Goal: Task Accomplishment & Management: Manage account settings

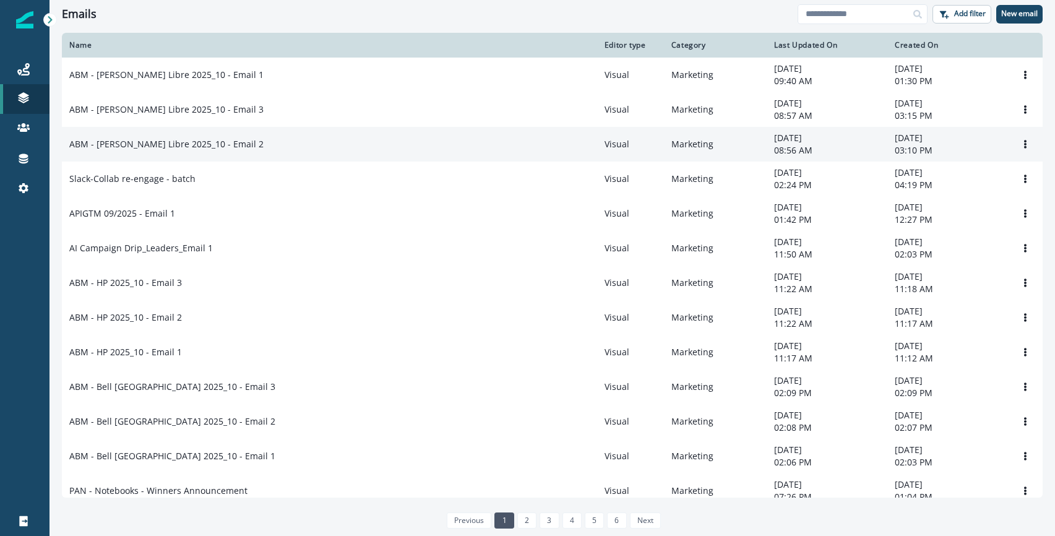
click at [217, 148] on p "ABM - [PERSON_NAME] Libre 2025_10 - Email 2" at bounding box center [166, 144] width 194 height 12
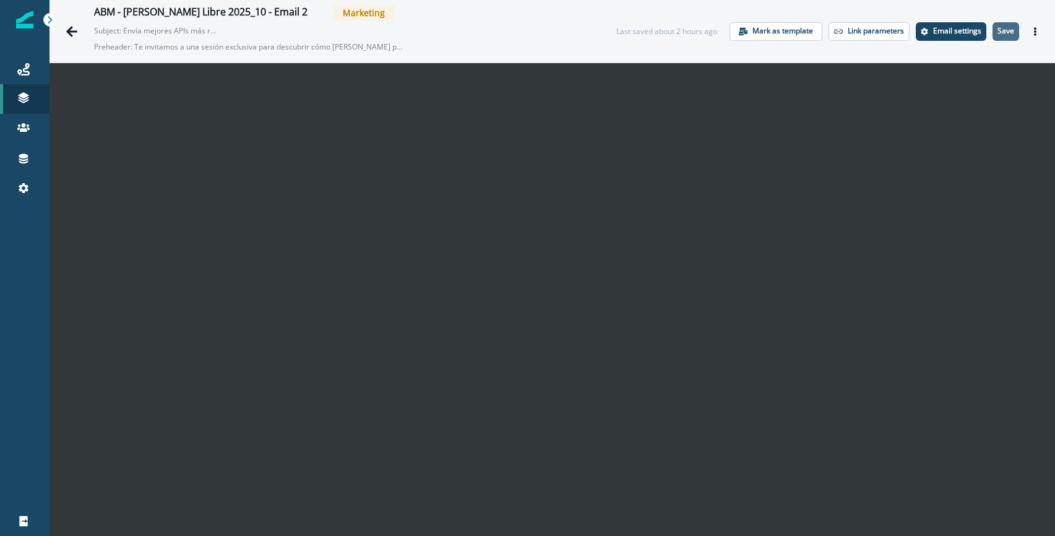
click at [1015, 32] on button "Save" at bounding box center [1005, 31] width 27 height 19
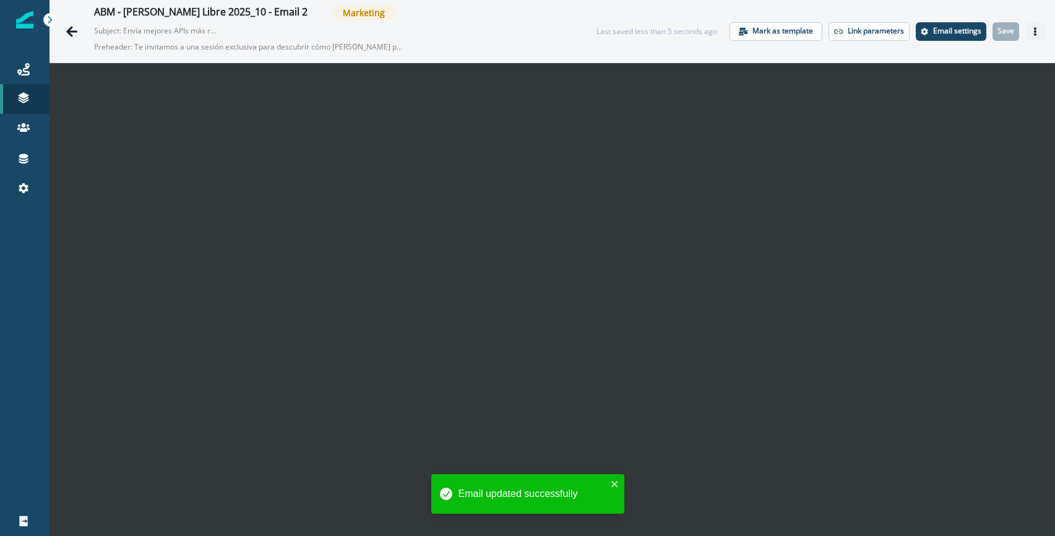
click at [1039, 32] on icon "Actions" at bounding box center [1035, 31] width 9 height 9
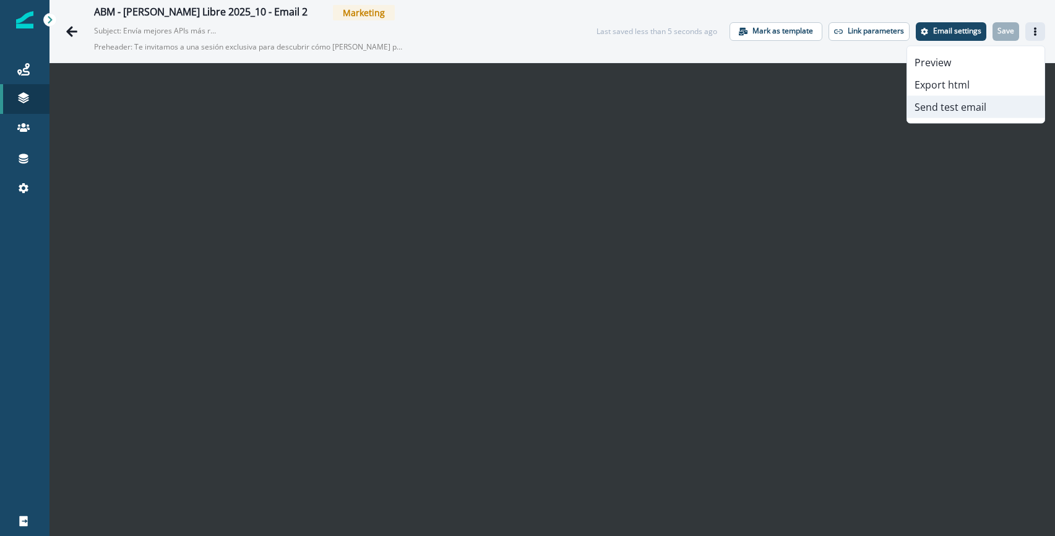
click at [964, 108] on button "Send test email" at bounding box center [975, 107] width 137 height 22
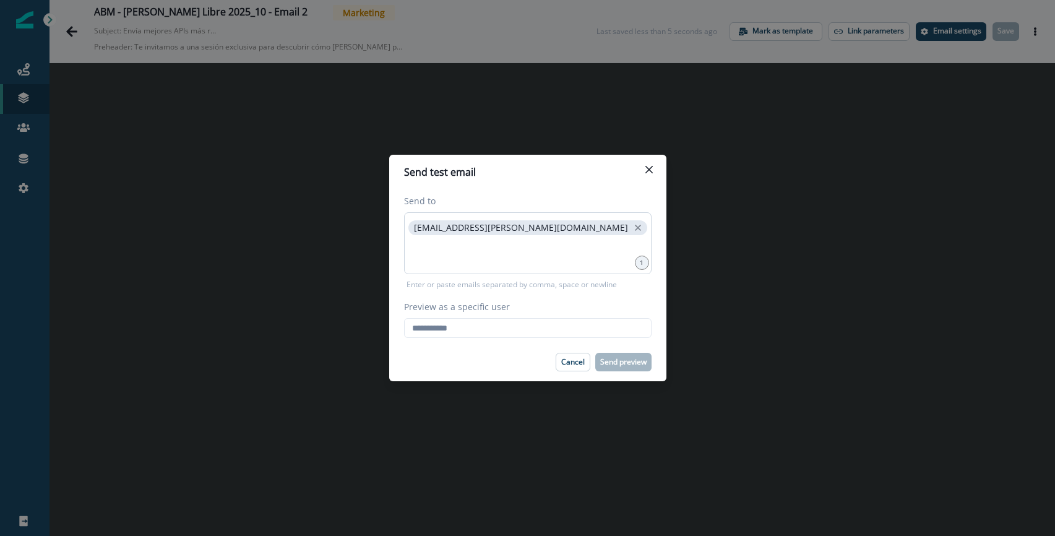
click at [515, 230] on p "shriya.adhikary@postman.com" at bounding box center [521, 228] width 214 height 11
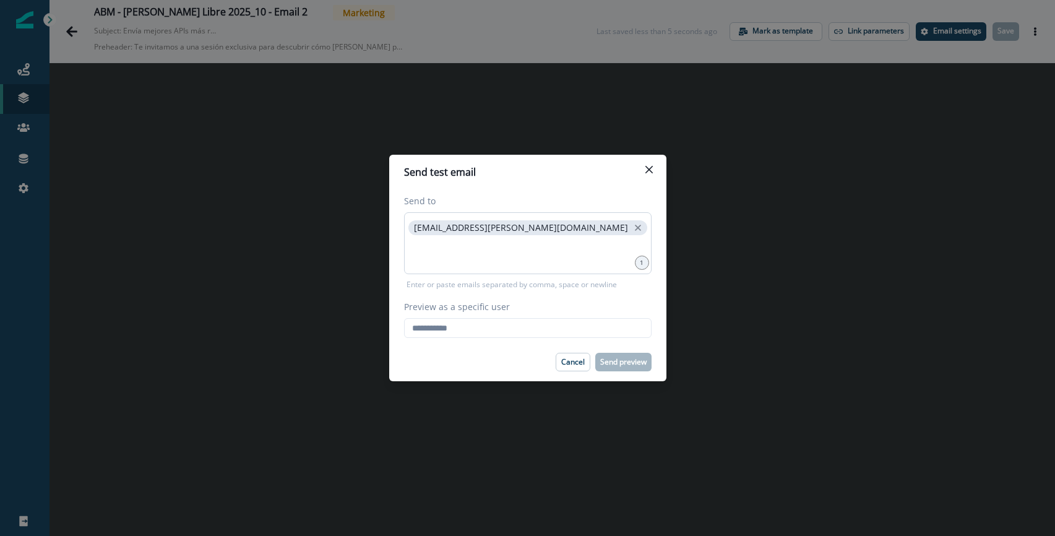
click at [515, 230] on p "shriya.adhikary@postman.com" at bounding box center [521, 228] width 214 height 11
drag, startPoint x: 536, startPoint y: 227, endPoint x: 408, endPoint y: 225, distance: 128.7
click at [408, 225] on div "shriya.adhikary@postman.com" at bounding box center [527, 243] width 247 height 62
click at [447, 327] on input "Preview as a specific user" at bounding box center [527, 328] width 247 height 20
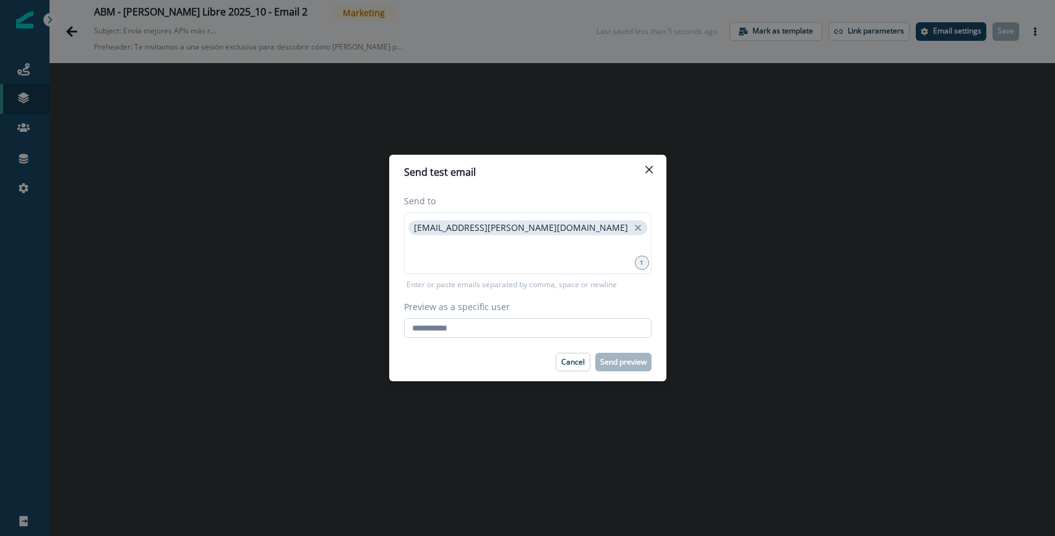
paste input "**********"
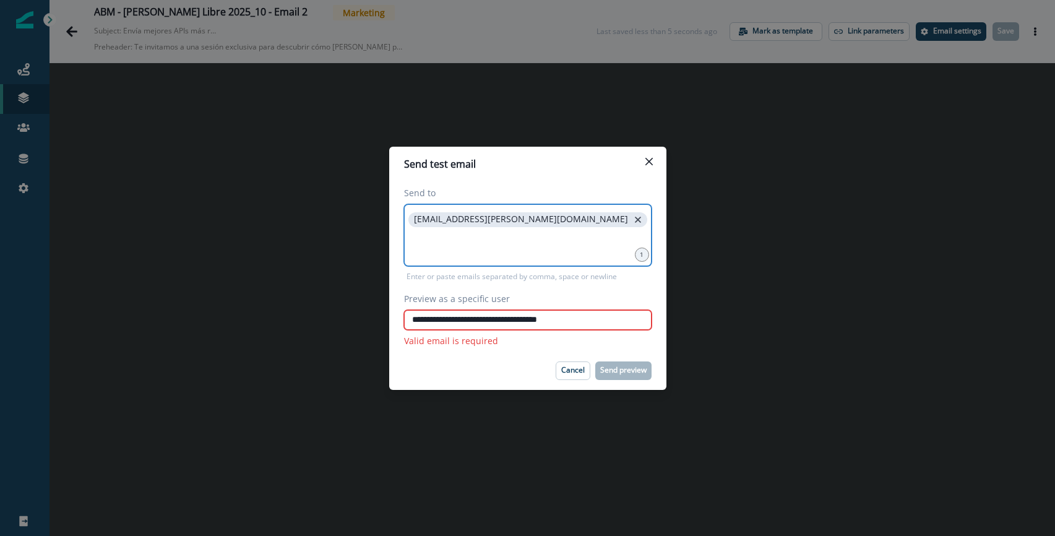
click at [632, 218] on icon "close" at bounding box center [637, 219] width 11 height 11
click at [489, 225] on input at bounding box center [528, 219] width 244 height 25
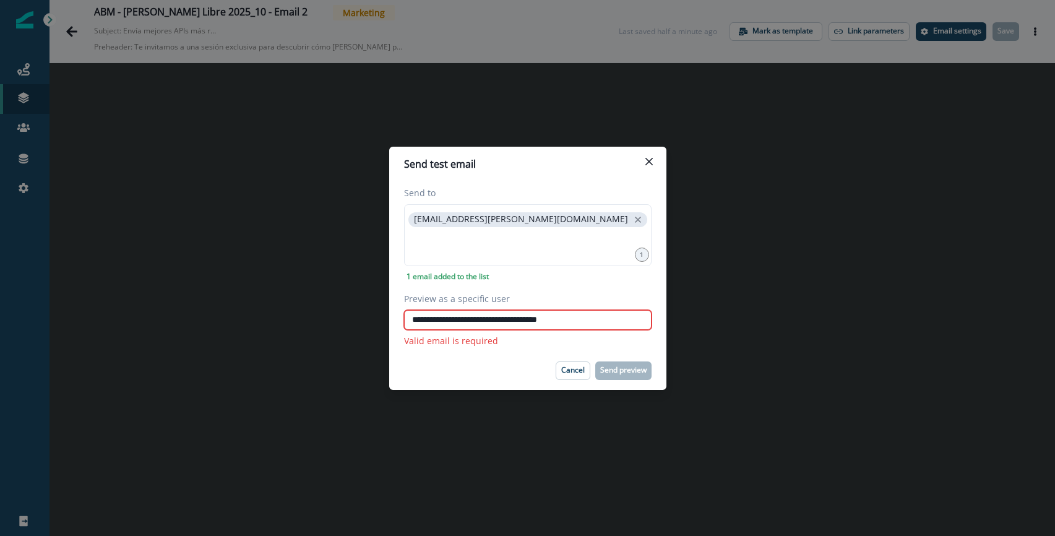
click at [535, 318] on input "**********" at bounding box center [527, 320] width 247 height 20
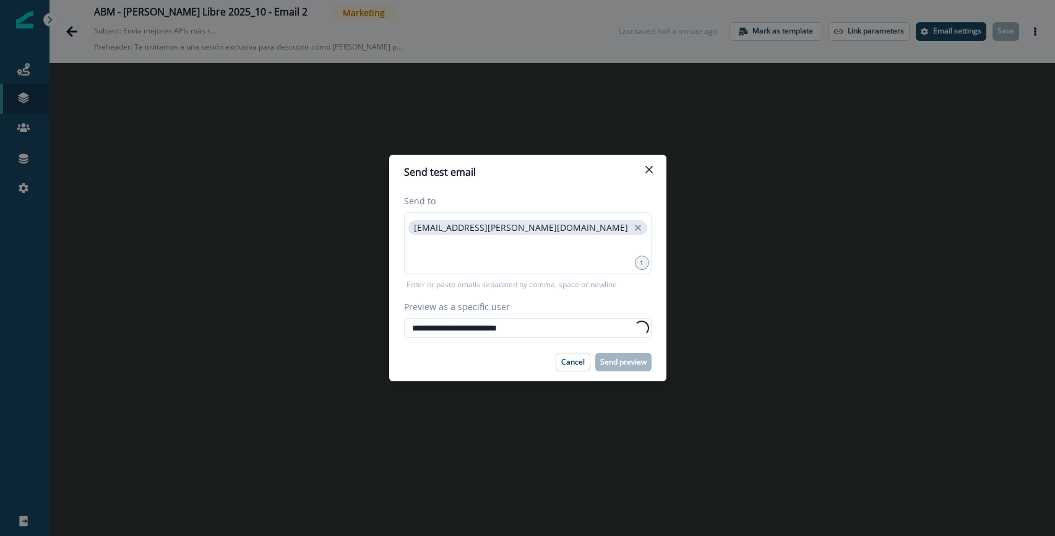
type input "**********"
click at [504, 356] on div "Cancel Send preview" at bounding box center [527, 362] width 247 height 19
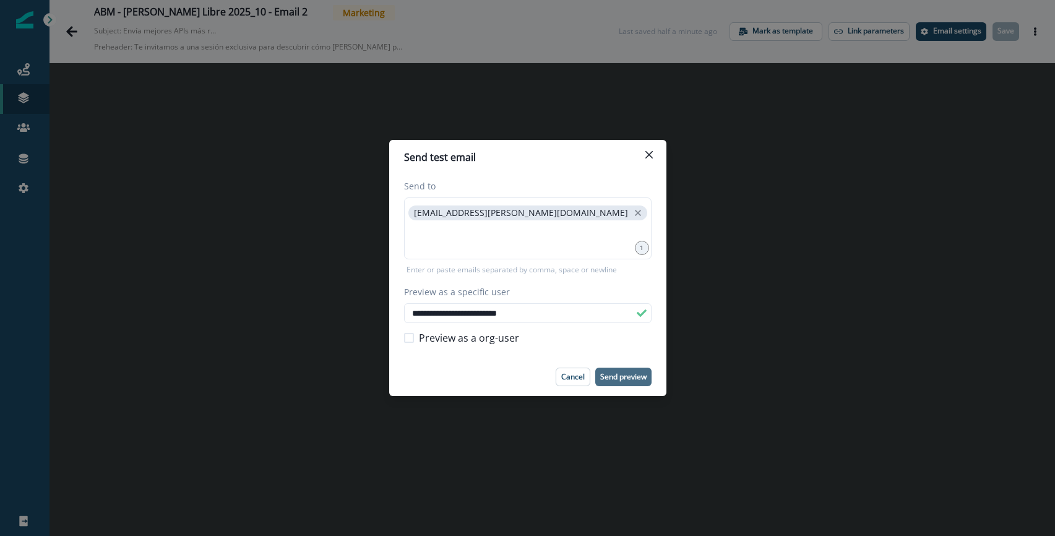
click at [620, 376] on p "Send preview" at bounding box center [623, 376] width 46 height 9
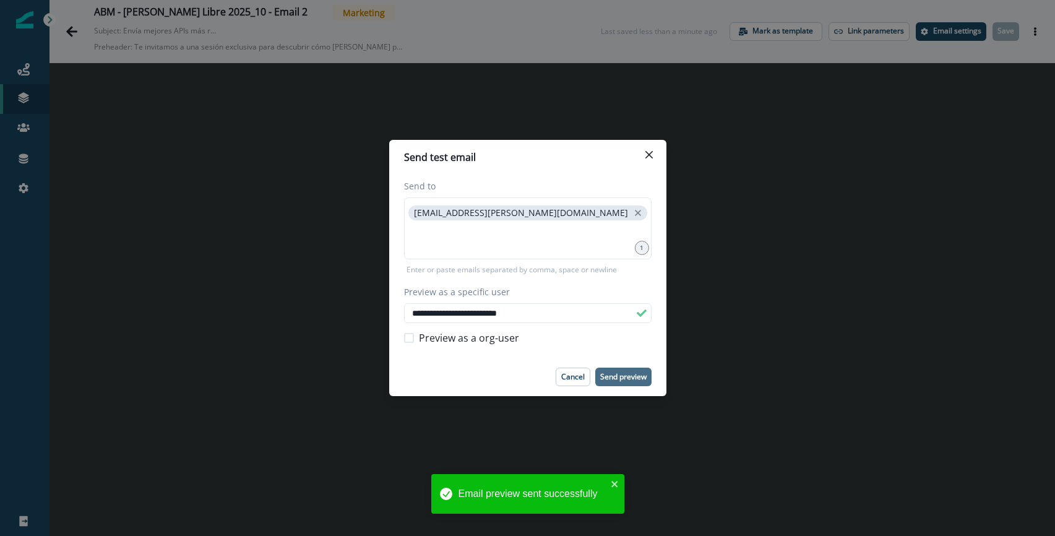
click at [72, 30] on div "**********" at bounding box center [527, 268] width 1055 height 536
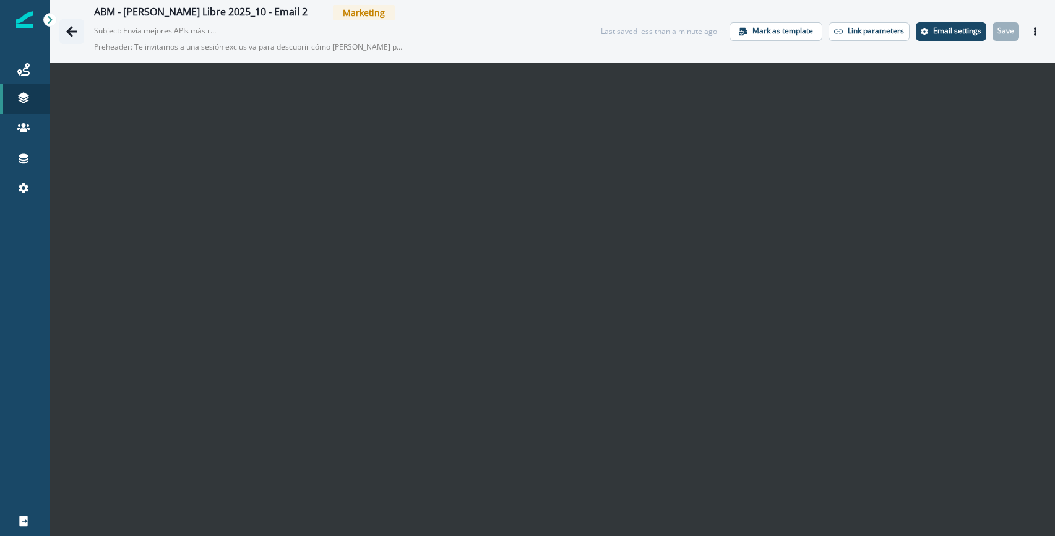
click at [73, 34] on icon "Go back" at bounding box center [72, 31] width 12 height 12
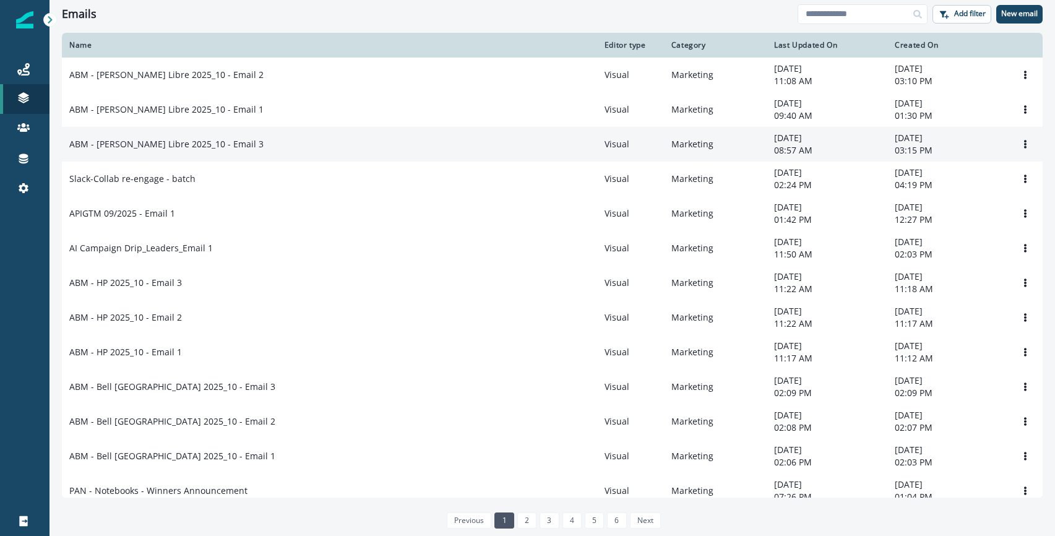
click at [202, 147] on p "ABM - Mercado Libre 2025_10 - Email 3" at bounding box center [166, 144] width 194 height 12
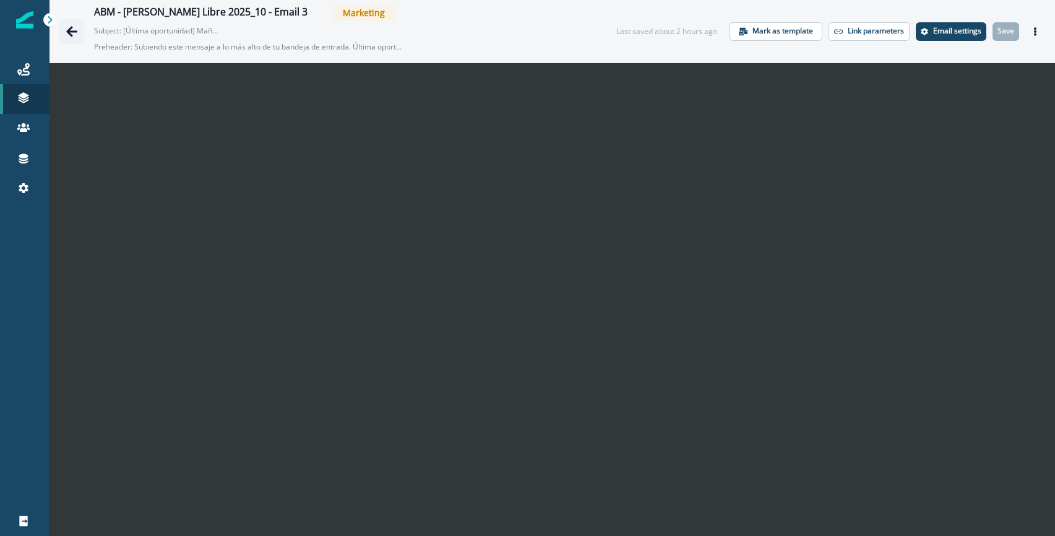
click at [76, 34] on icon "Go back" at bounding box center [72, 31] width 12 height 12
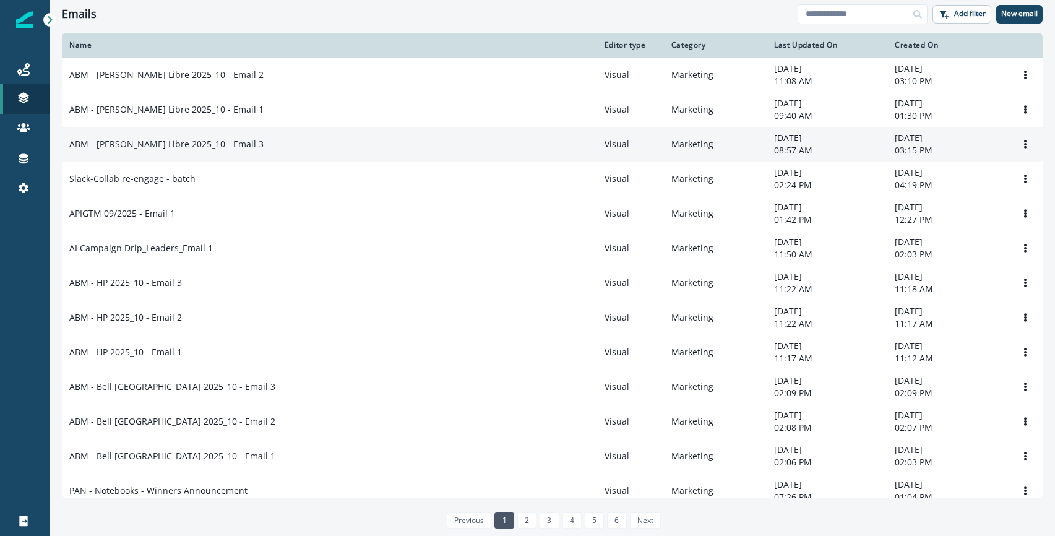
click at [142, 150] on p "ABM - Mercado Libre 2025_10 - Email 3" at bounding box center [166, 144] width 194 height 12
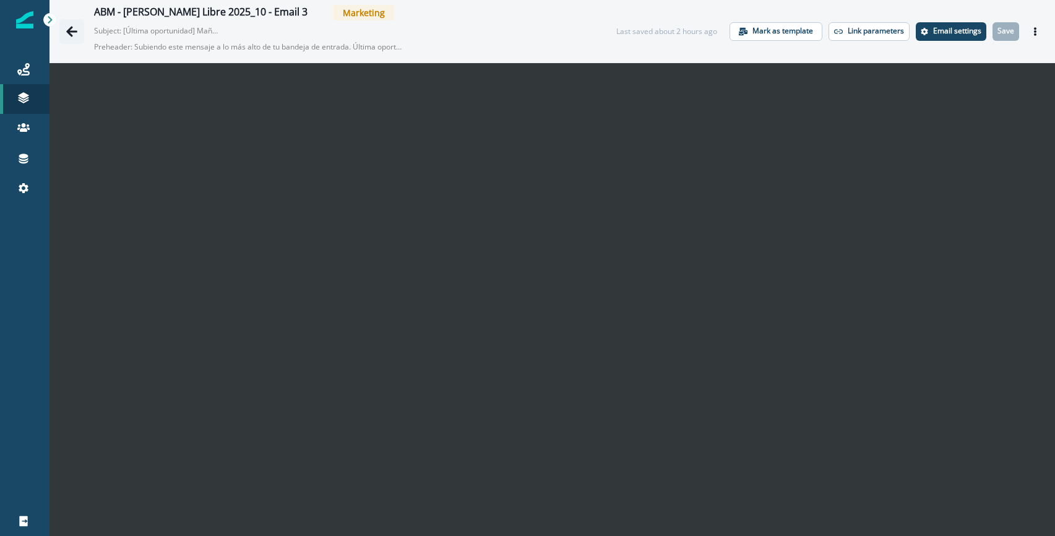
click at [73, 34] on icon "Go back" at bounding box center [72, 31] width 12 height 12
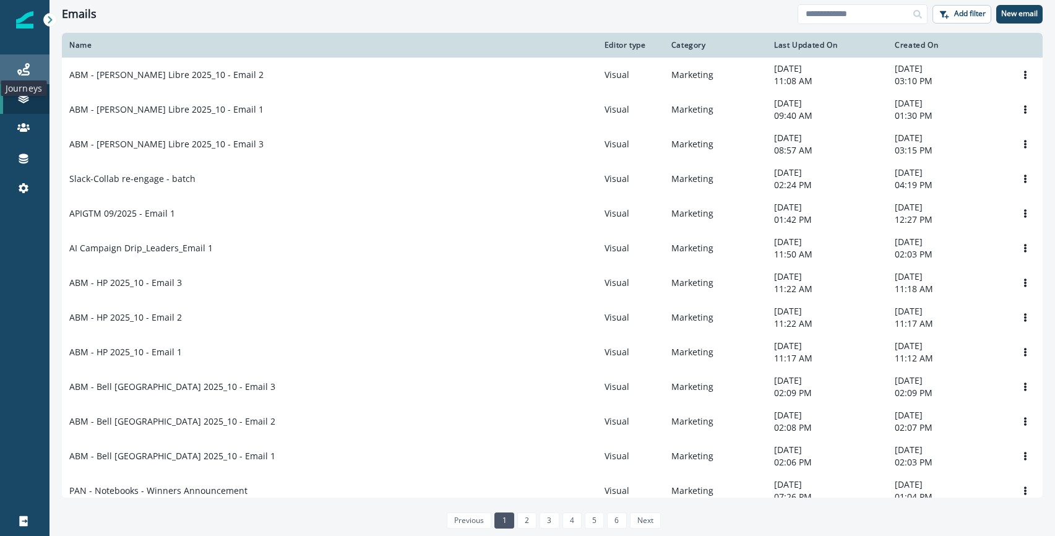
click at [28, 74] on icon at bounding box center [23, 69] width 12 height 12
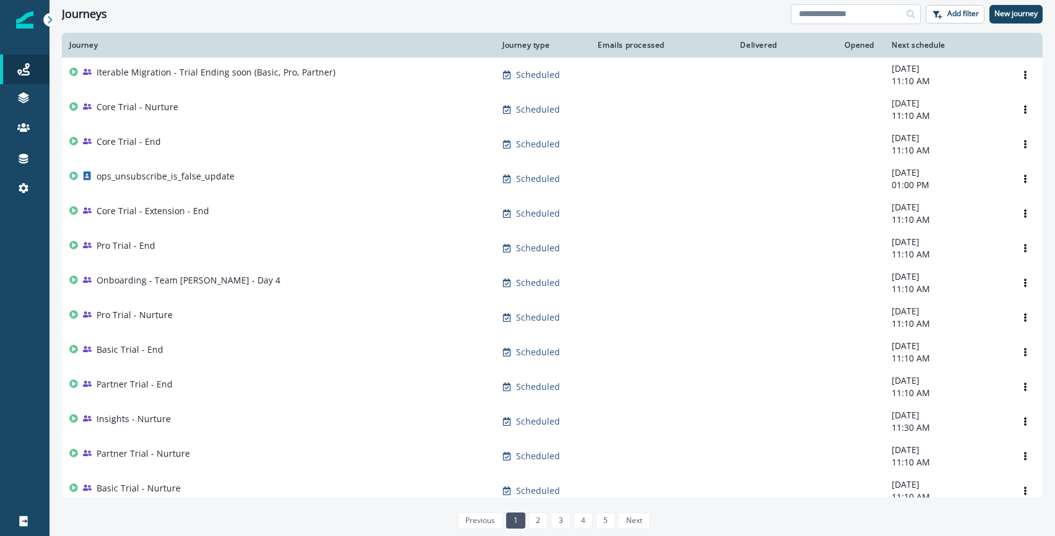
click at [865, 19] on input at bounding box center [856, 14] width 130 height 20
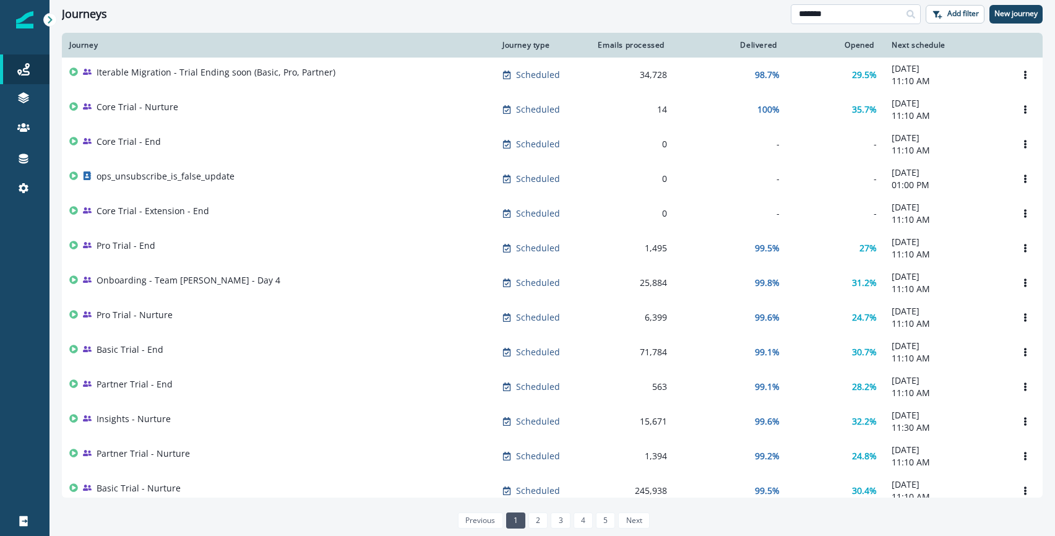
type input "*******"
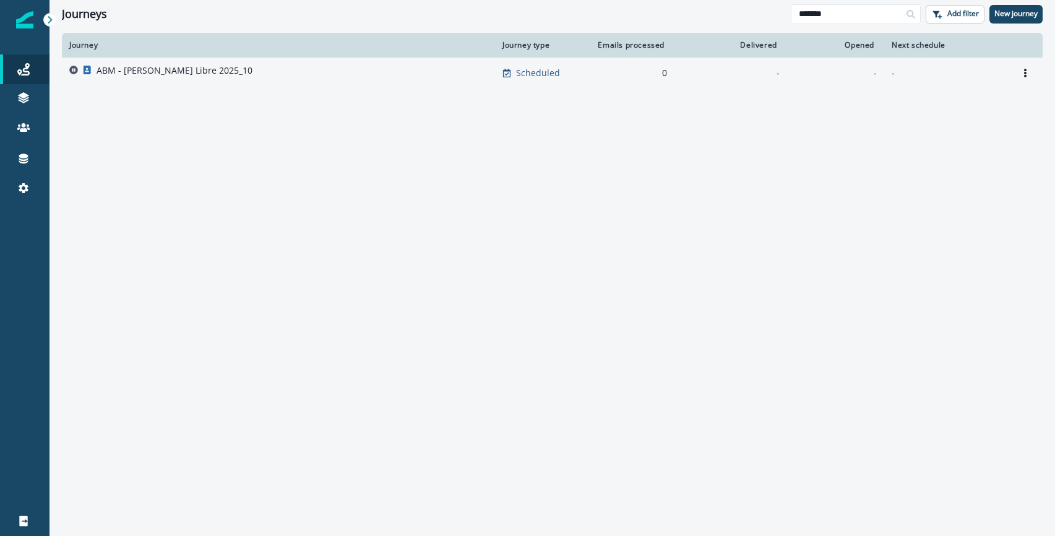
click at [223, 67] on div "ABM - Mercado Libre 2025_10" at bounding box center [278, 72] width 418 height 17
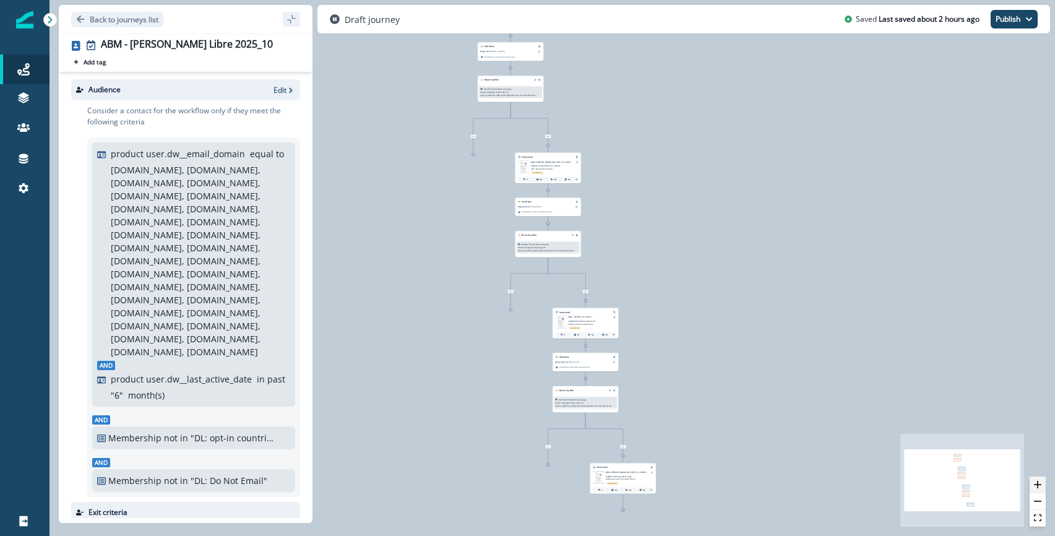
click at [1039, 486] on icon "zoom in" at bounding box center [1037, 484] width 7 height 7
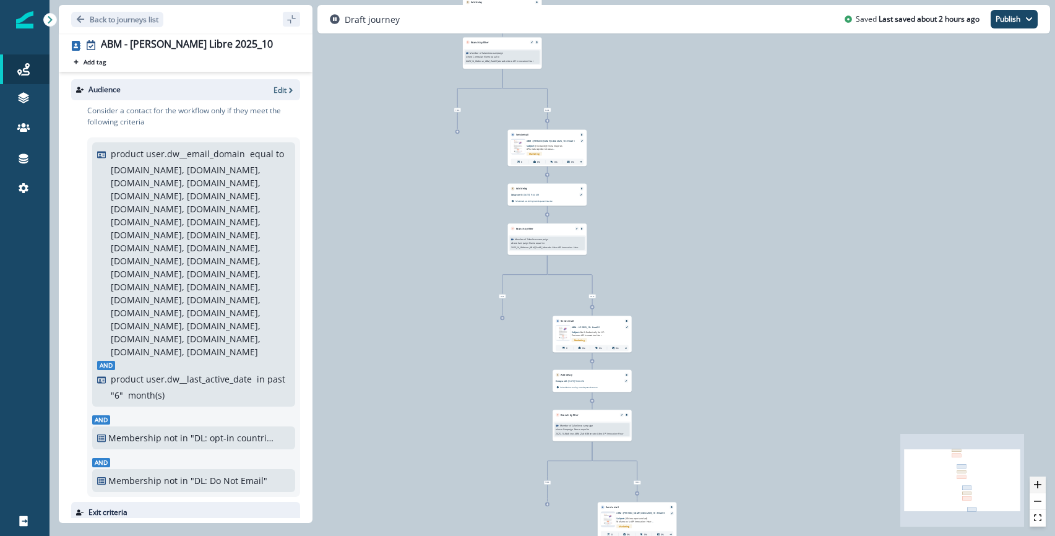
click at [1039, 486] on icon "zoom in" at bounding box center [1037, 484] width 7 height 7
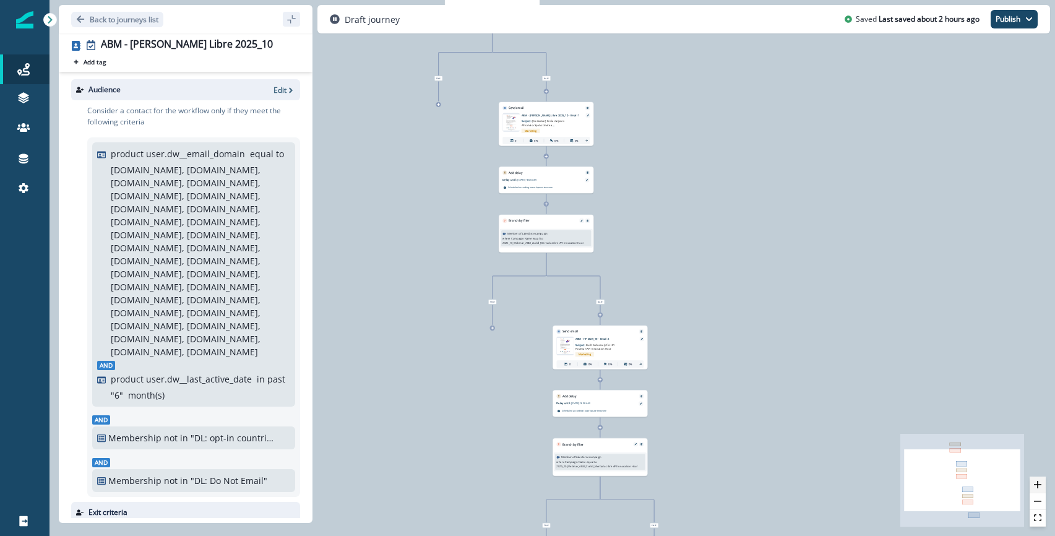
click at [1039, 486] on icon "zoom in" at bounding box center [1037, 484] width 7 height 7
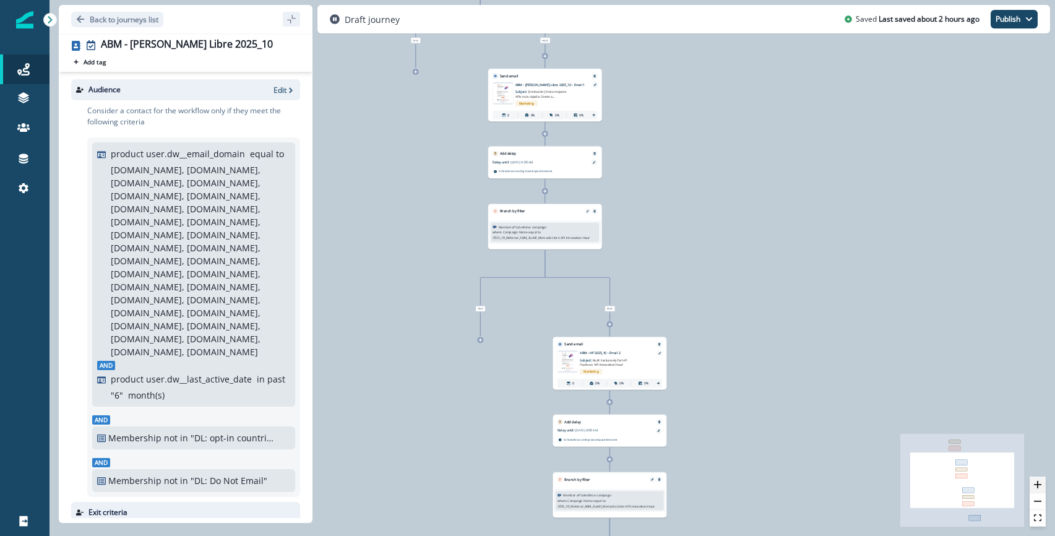
click at [1039, 486] on icon "zoom in" at bounding box center [1037, 484] width 7 height 7
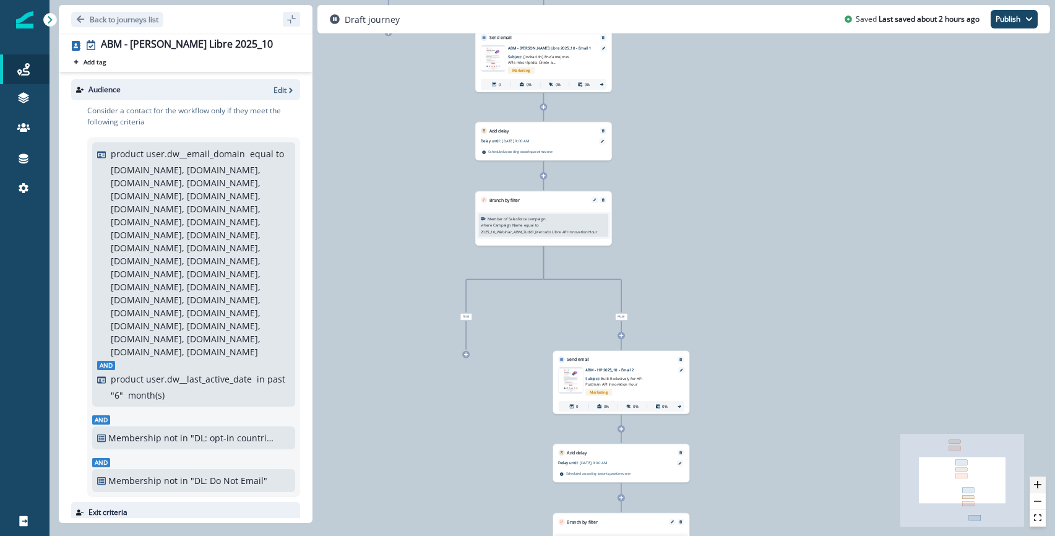
click at [1039, 486] on icon "zoom in" at bounding box center [1037, 484] width 7 height 7
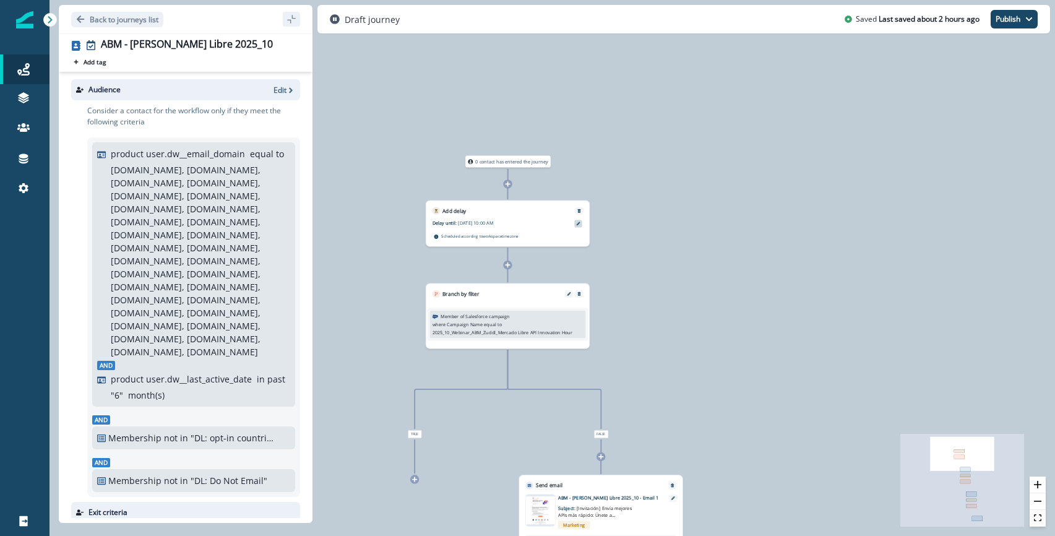
click at [578, 223] on icon at bounding box center [578, 224] width 4 height 4
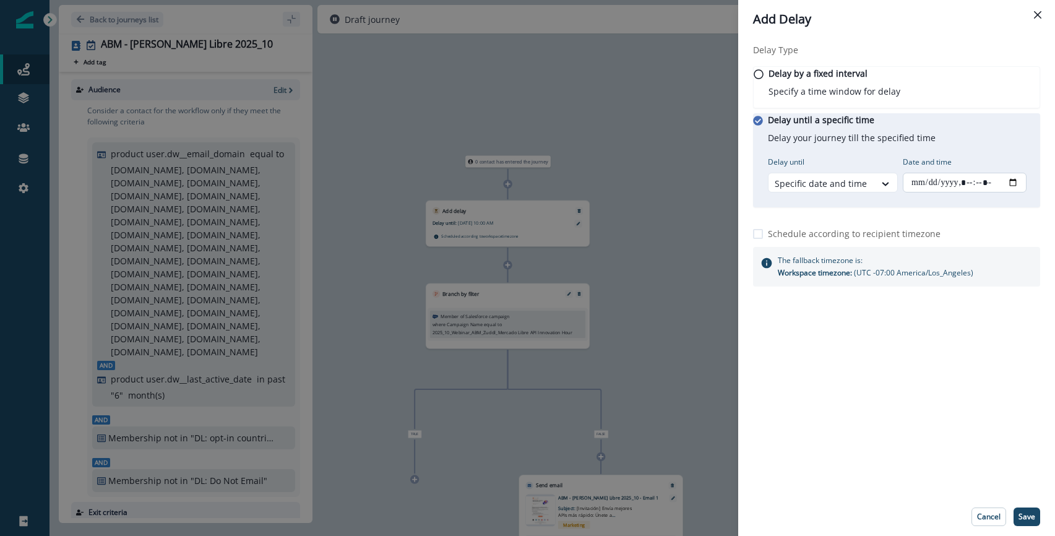
click at [1020, 192] on input "Date and time" at bounding box center [965, 183] width 124 height 20
type input "**********"
click at [923, 428] on div "Delay Type Delay by a fixed interval Specify a time window for delay Delay unti…" at bounding box center [896, 267] width 317 height 459
click at [1030, 517] on p "Save" at bounding box center [1026, 516] width 17 height 9
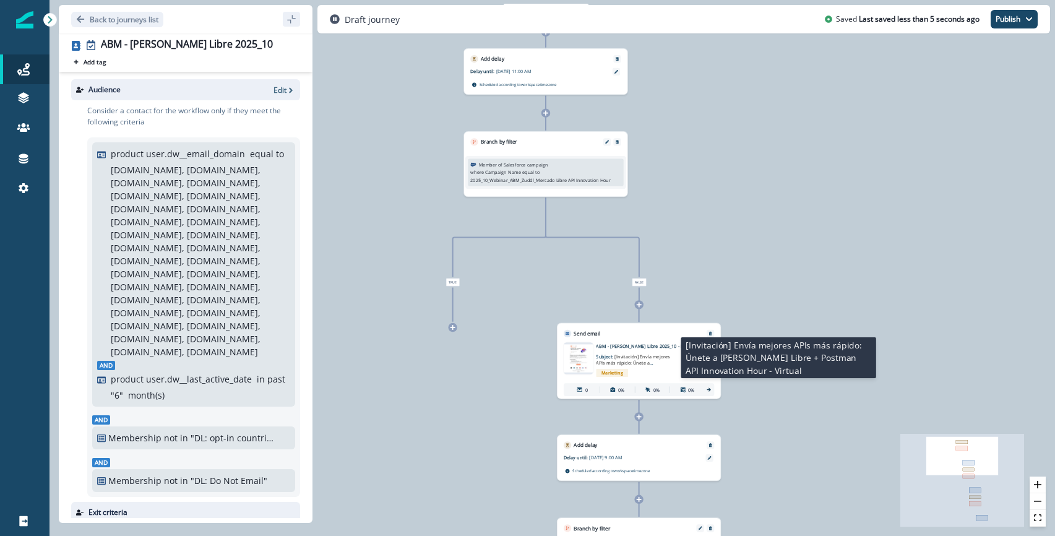
click at [660, 359] on span "[Invitación] Envía mejores APIs más rápido: Únete a Mercado Libre + Postman API…" at bounding box center [635, 366] width 79 height 26
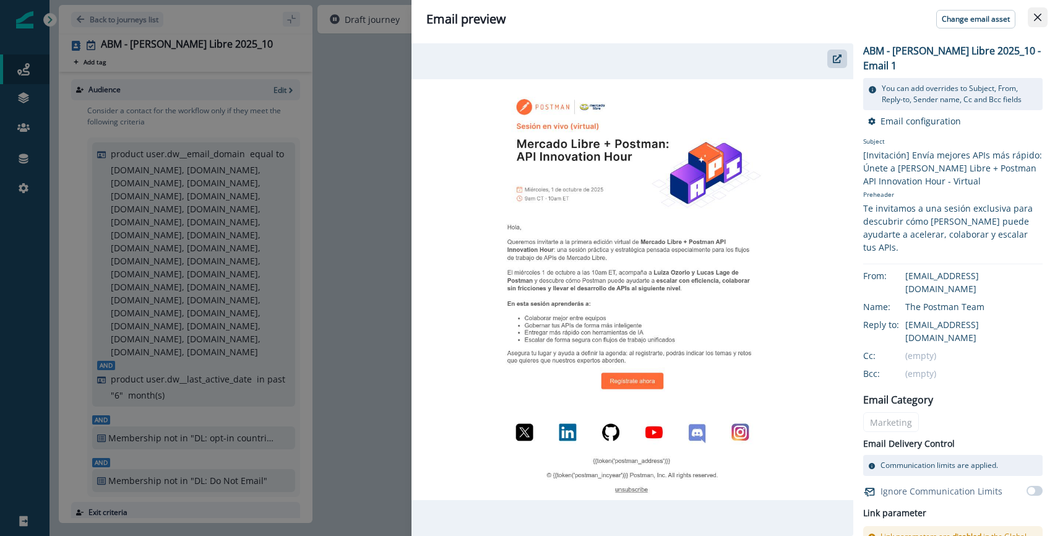
click at [1033, 21] on button "Close" at bounding box center [1038, 17] width 20 height 20
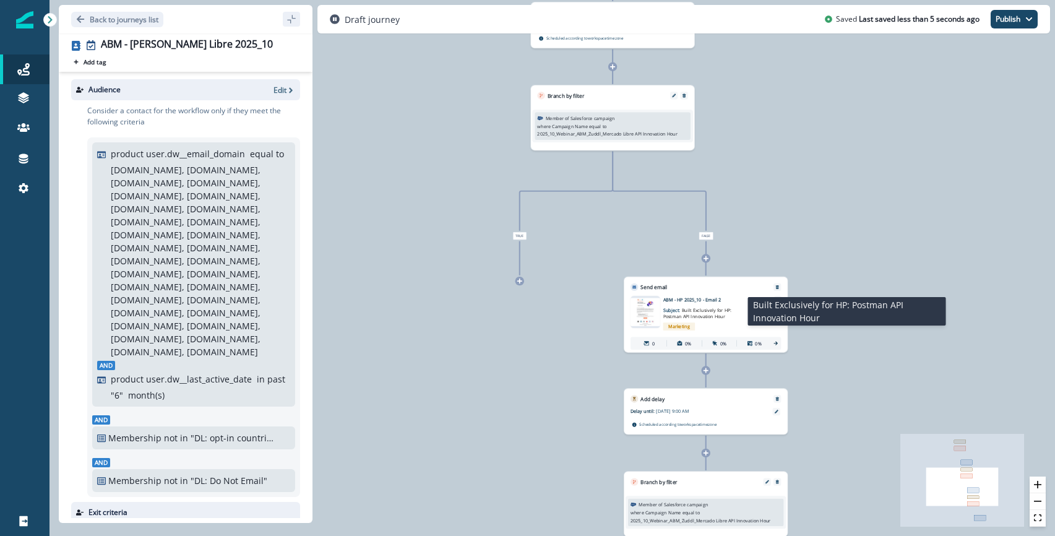
click at [728, 311] on span "Built Exclusively for HP: Postman API Innovation Hour" at bounding box center [697, 313] width 68 height 13
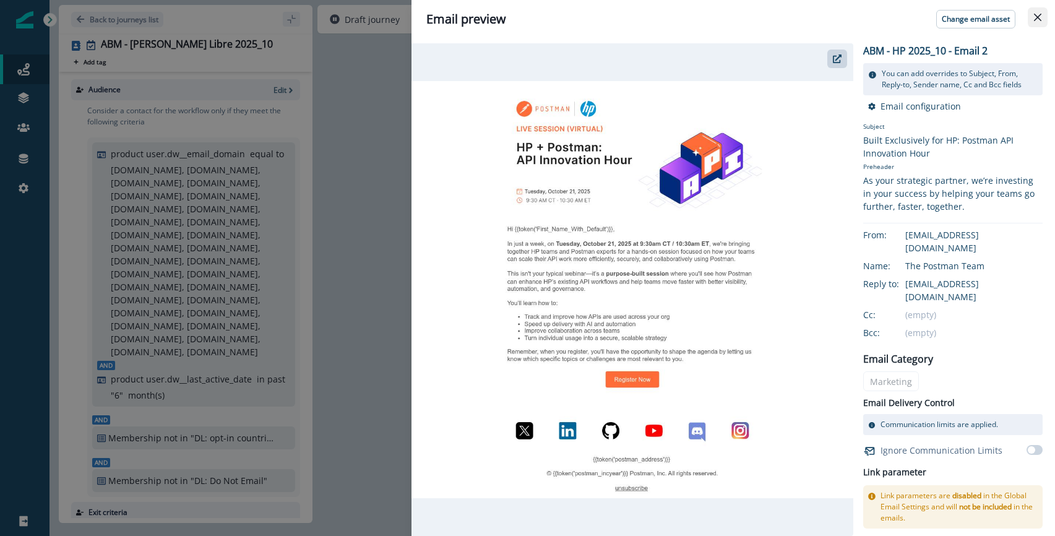
click at [1037, 18] on icon "Close" at bounding box center [1037, 17] width 7 height 7
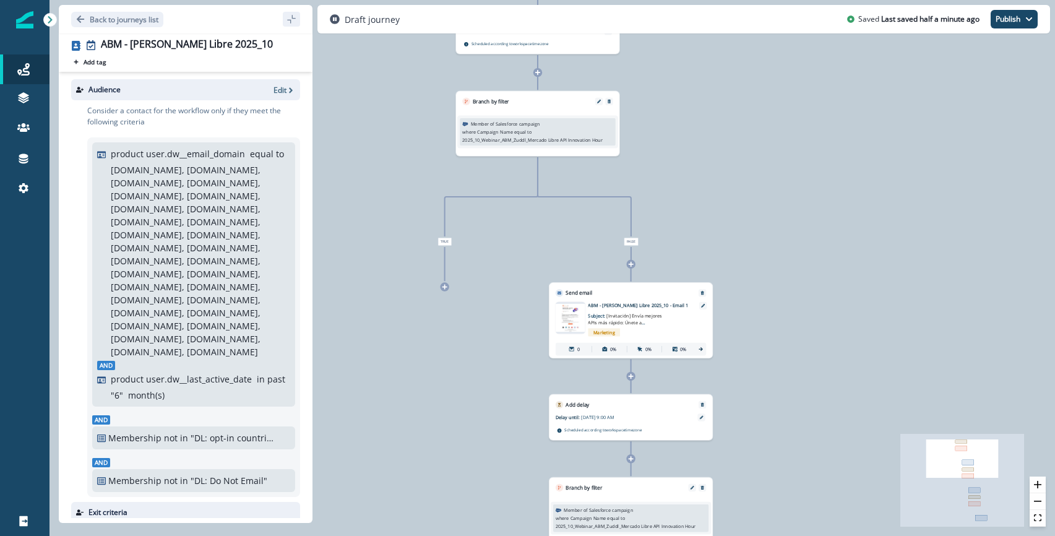
click at [642, 329] on div "Marketing" at bounding box center [640, 331] width 105 height 13
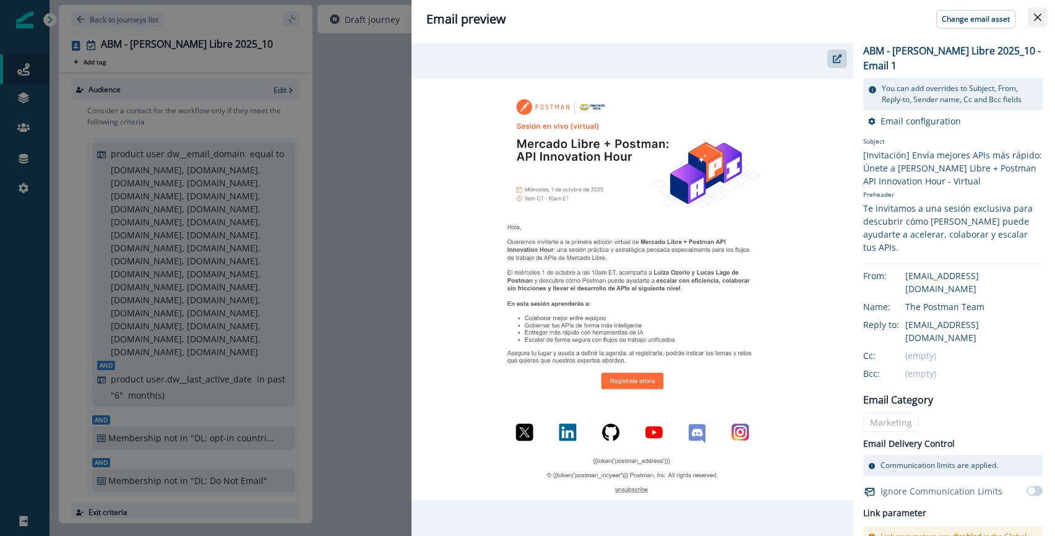
click at [1036, 14] on icon "Close" at bounding box center [1037, 17] width 7 height 7
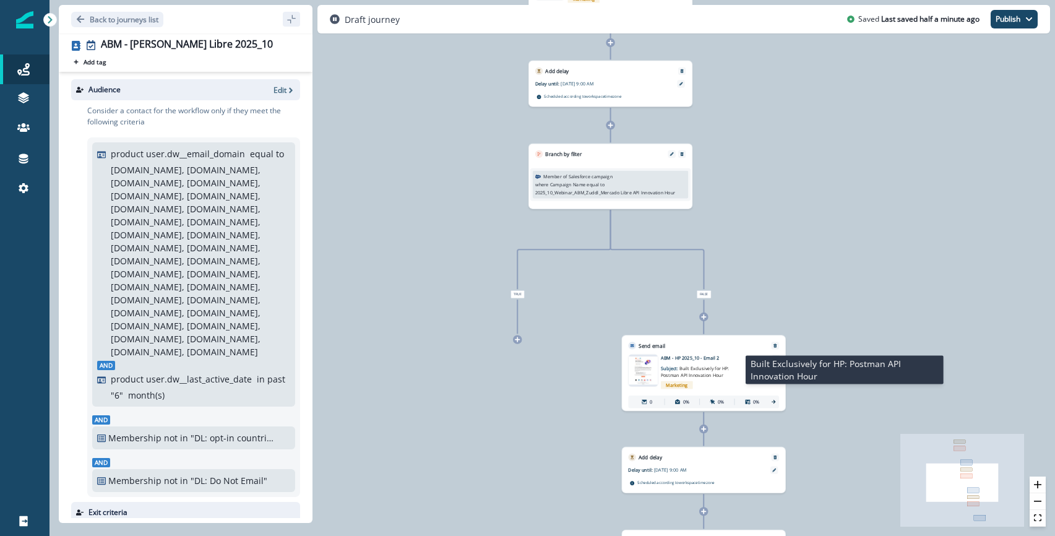
click at [722, 367] on span "Built Exclusively for HP: Postman API Innovation Hour" at bounding box center [695, 371] width 68 height 13
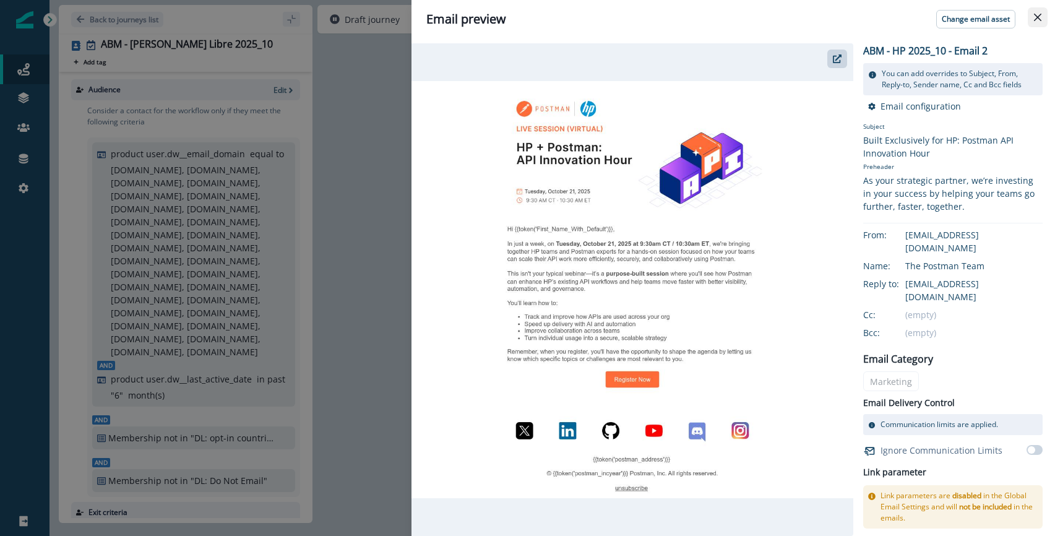
click at [1038, 15] on icon "Close" at bounding box center [1037, 17] width 7 height 7
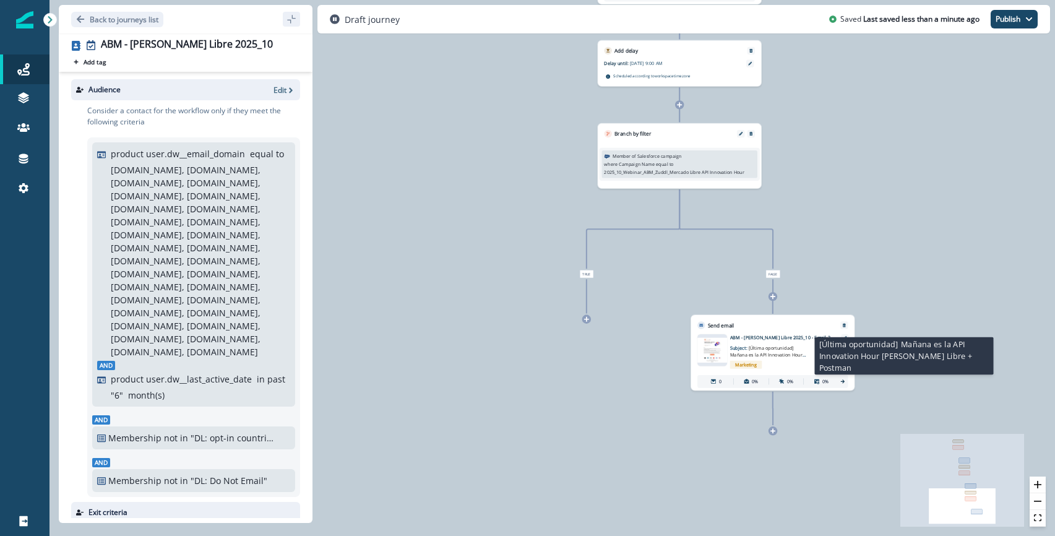
click at [781, 353] on span "[Última oportunidad] [DATE] es la API Innovation Hour [PERSON_NAME] Libre + Pos…" at bounding box center [768, 354] width 76 height 19
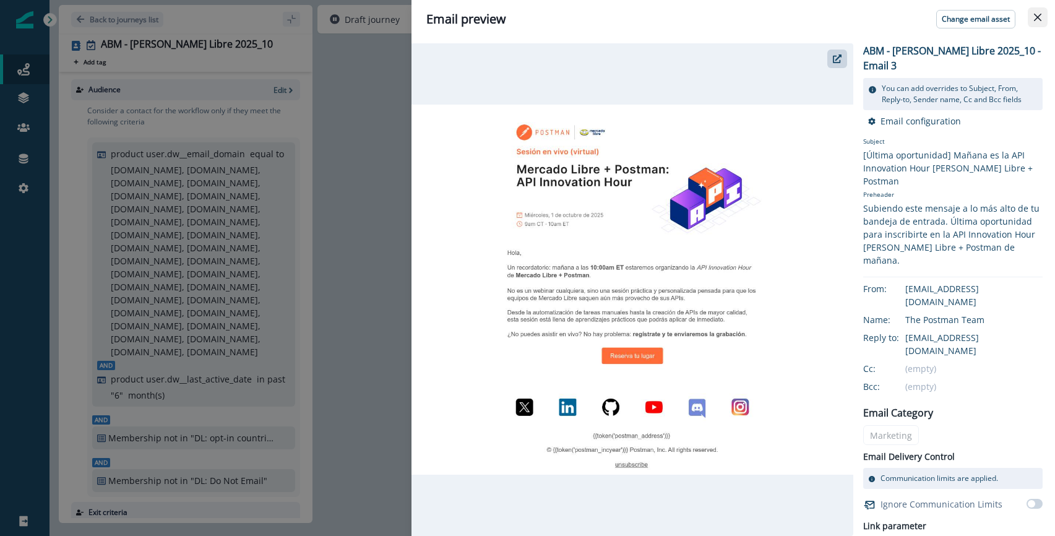
click at [1034, 20] on icon "Close" at bounding box center [1037, 17] width 7 height 7
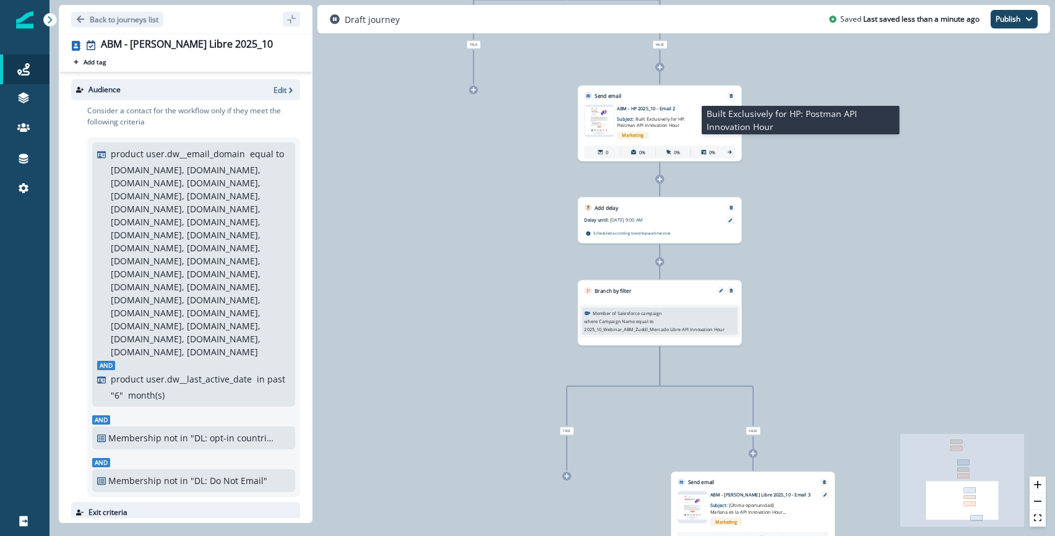
click at [669, 122] on p "Subject: Built Exclusively for HP: Postman API Innovation Hour" at bounding box center [657, 119] width 80 height 17
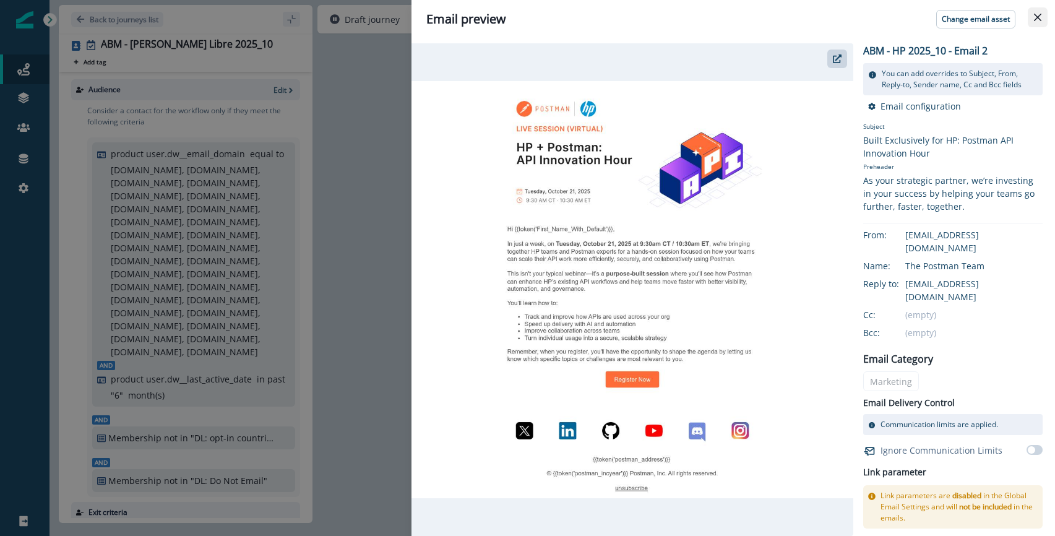
click at [1039, 15] on icon "Close" at bounding box center [1037, 17] width 7 height 7
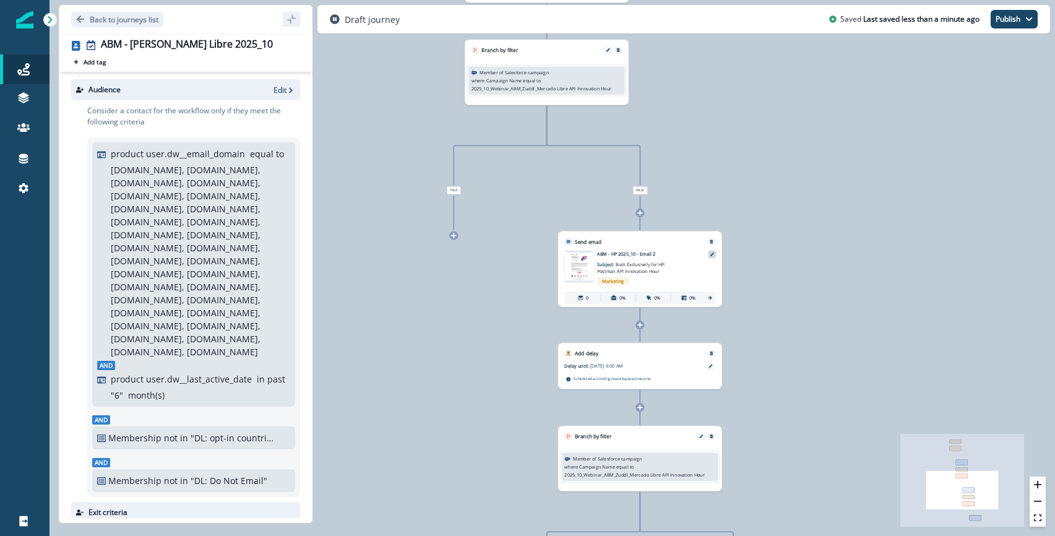
click at [711, 256] on icon at bounding box center [712, 254] width 4 height 4
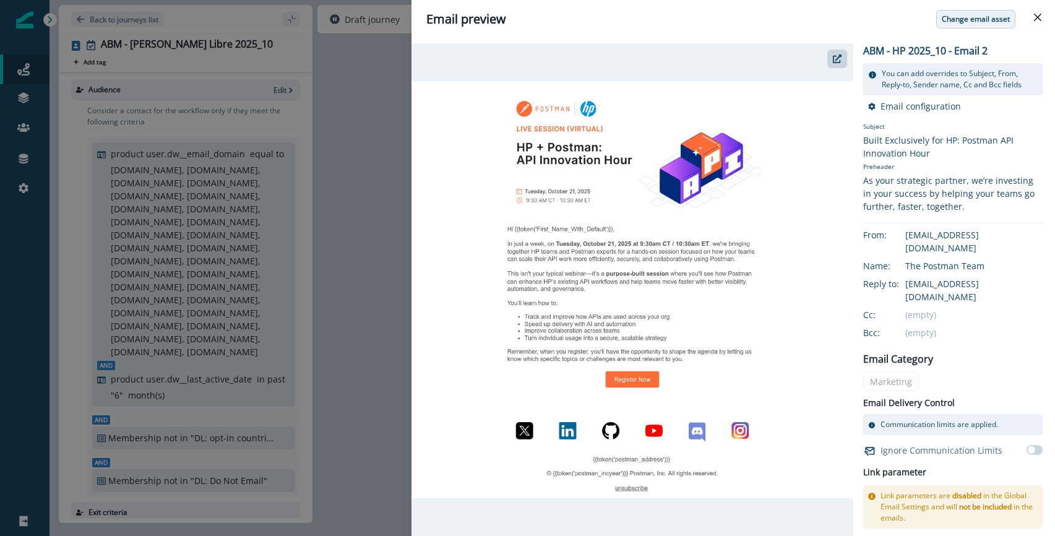
click at [973, 20] on p "Change email asset" at bounding box center [976, 19] width 68 height 9
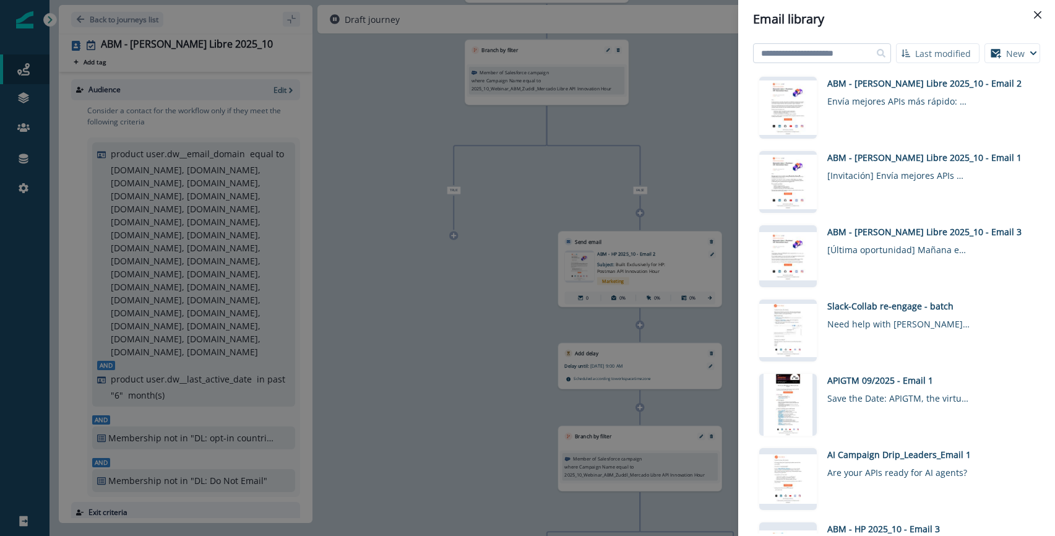
click at [828, 54] on input at bounding box center [822, 53] width 138 height 20
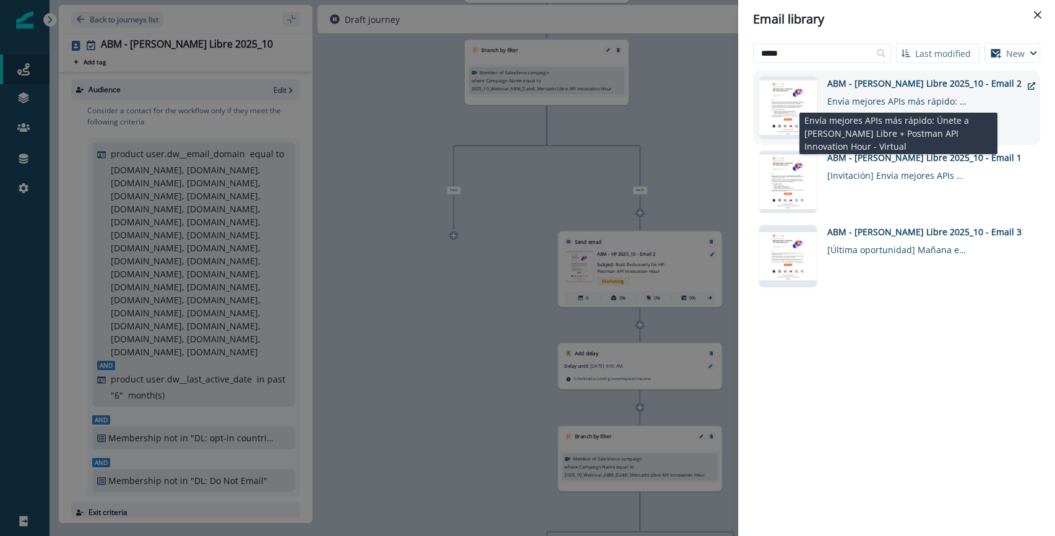
type input "*****"
click at [879, 90] on div "Envía mejores APIs más rápido: Únete a Mercado Libre + Postman API Innovation H…" at bounding box center [898, 99] width 142 height 18
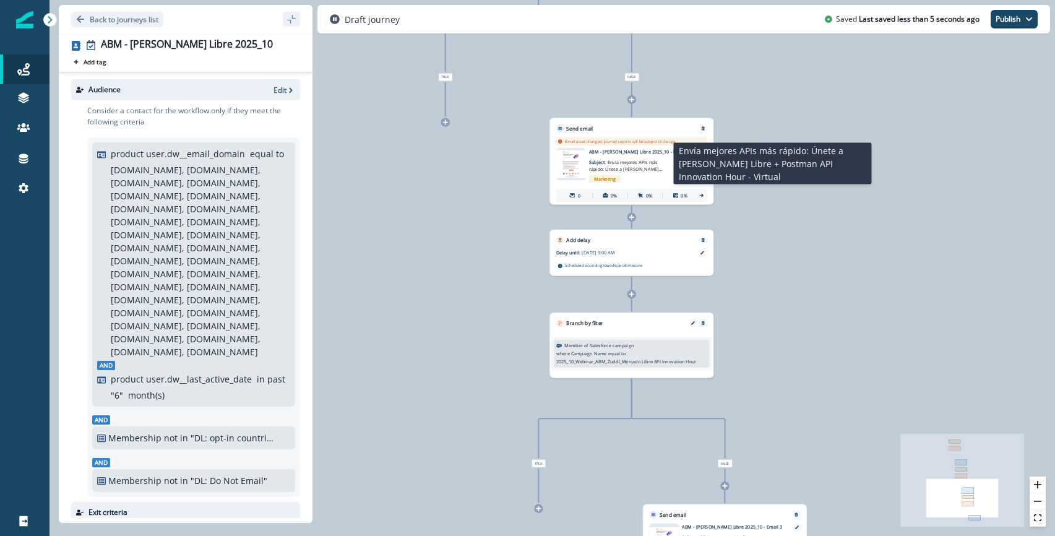
click at [650, 165] on span "Envía mejores APIs más rápido: Únete a Mercado Libre + Postman API Innovation H…" at bounding box center [628, 172] width 78 height 26
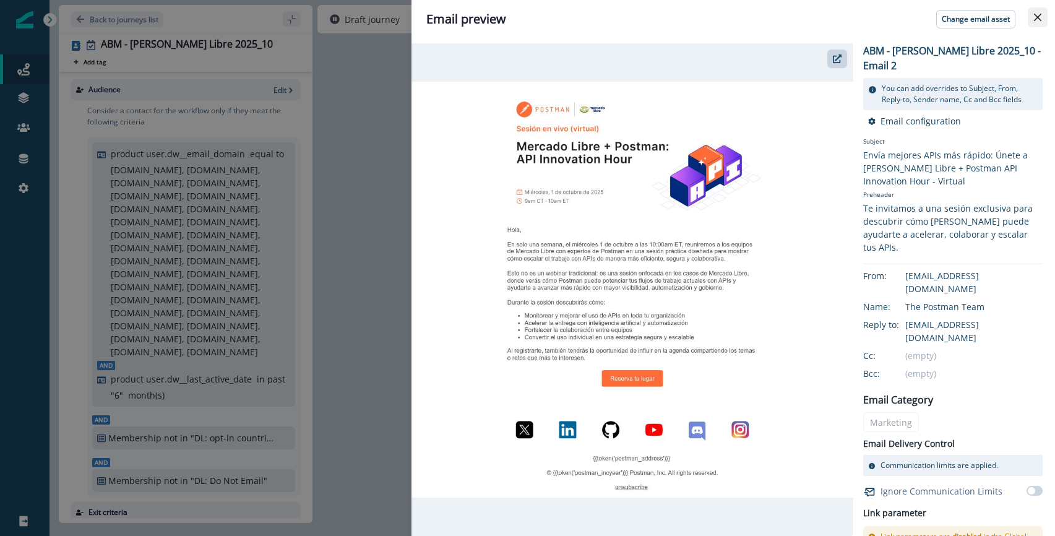
click at [1041, 20] on button "Close" at bounding box center [1038, 17] width 20 height 20
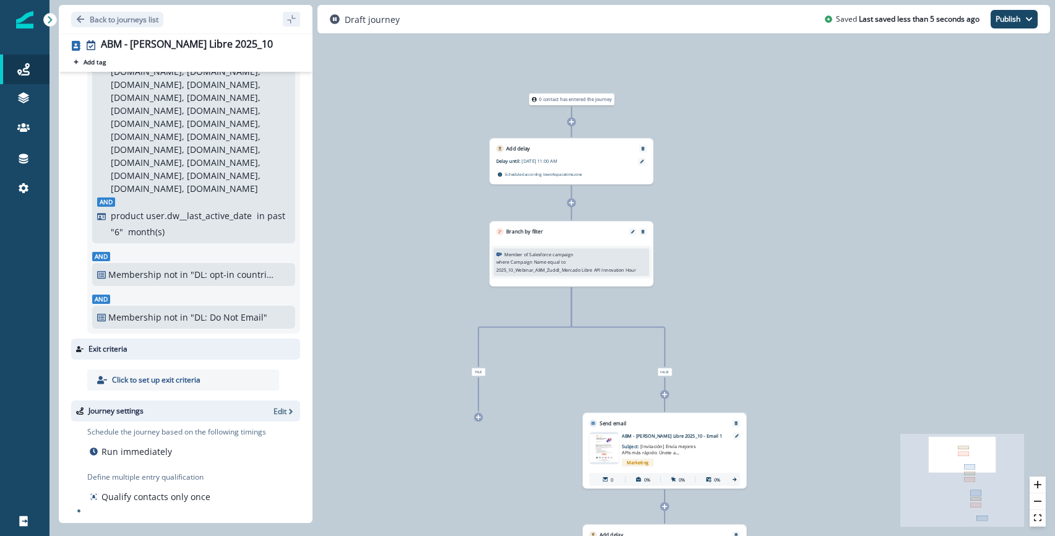
scroll to position [215, 0]
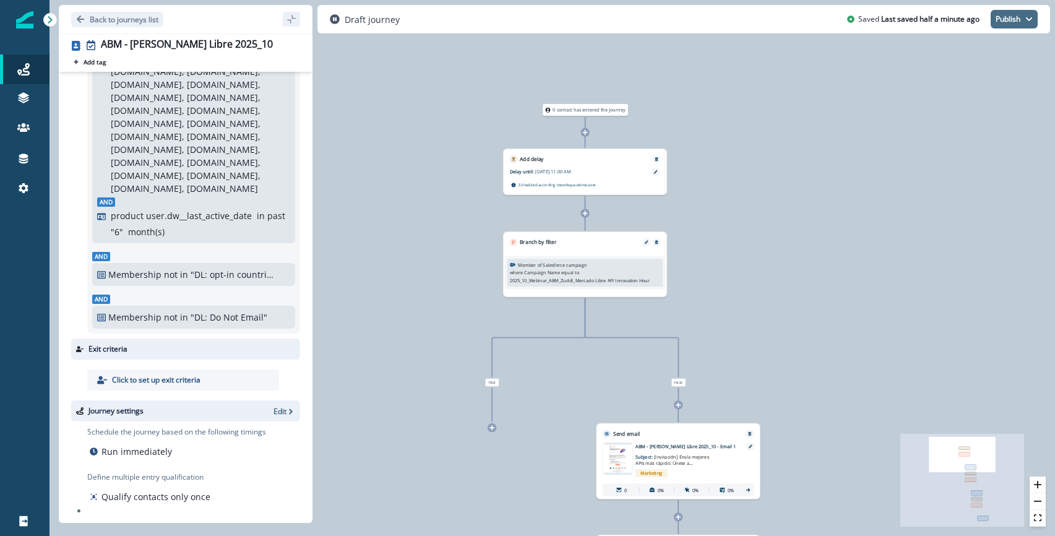
click at [1012, 21] on button "Publish" at bounding box center [1014, 19] width 47 height 19
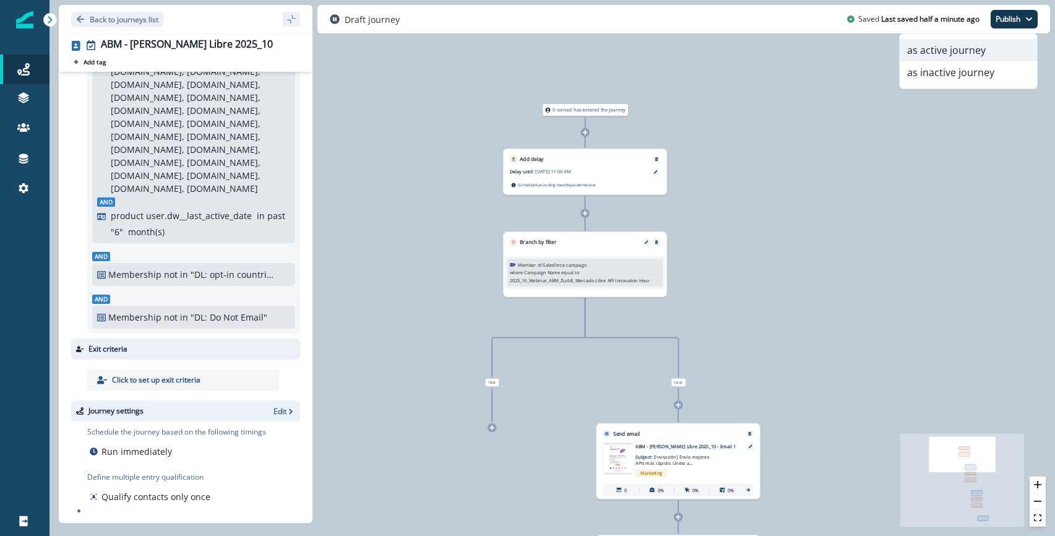
click at [951, 52] on button "as active journey" at bounding box center [968, 50] width 137 height 22
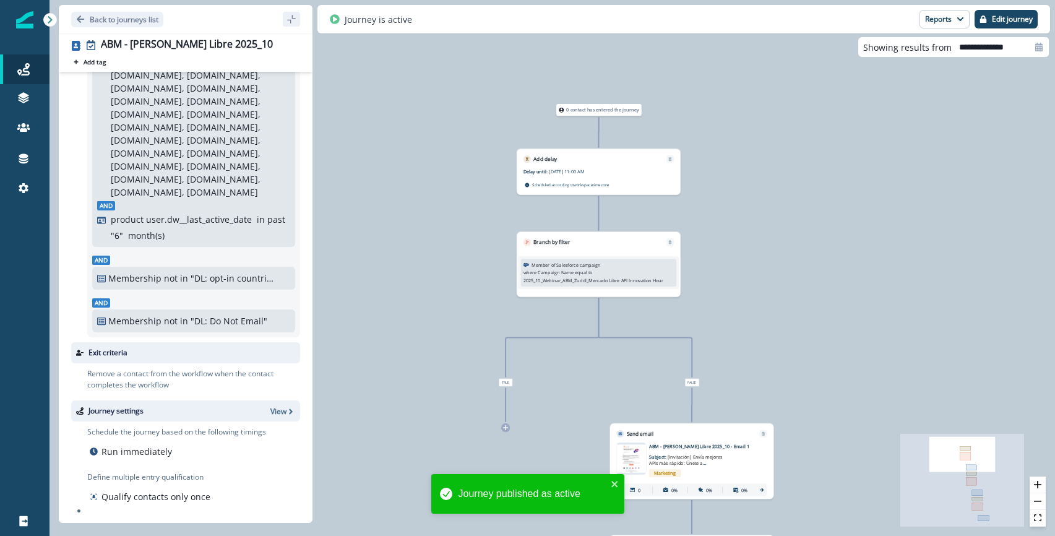
scroll to position [212, 0]
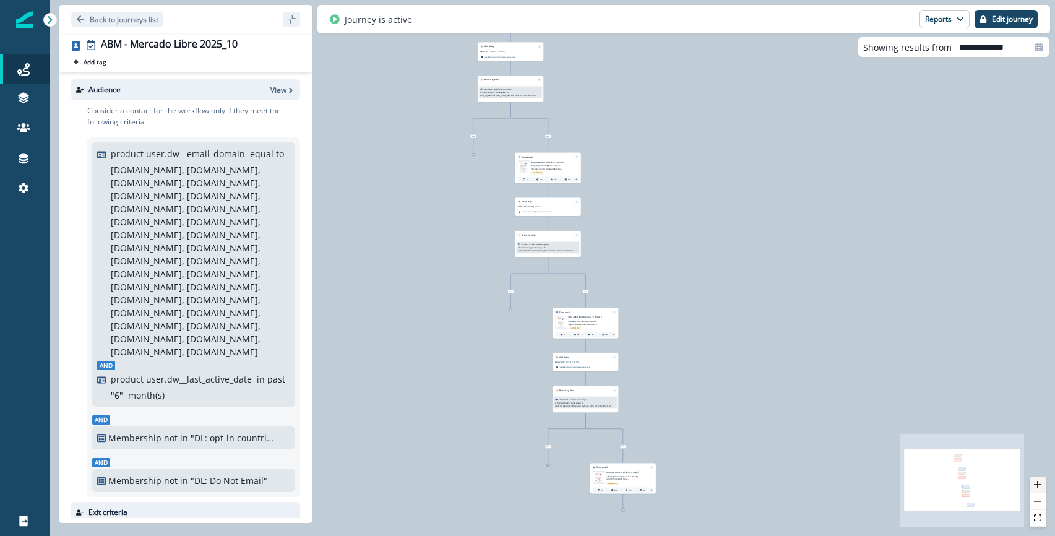
click at [1040, 489] on button "zoom in" at bounding box center [1038, 484] width 16 height 17
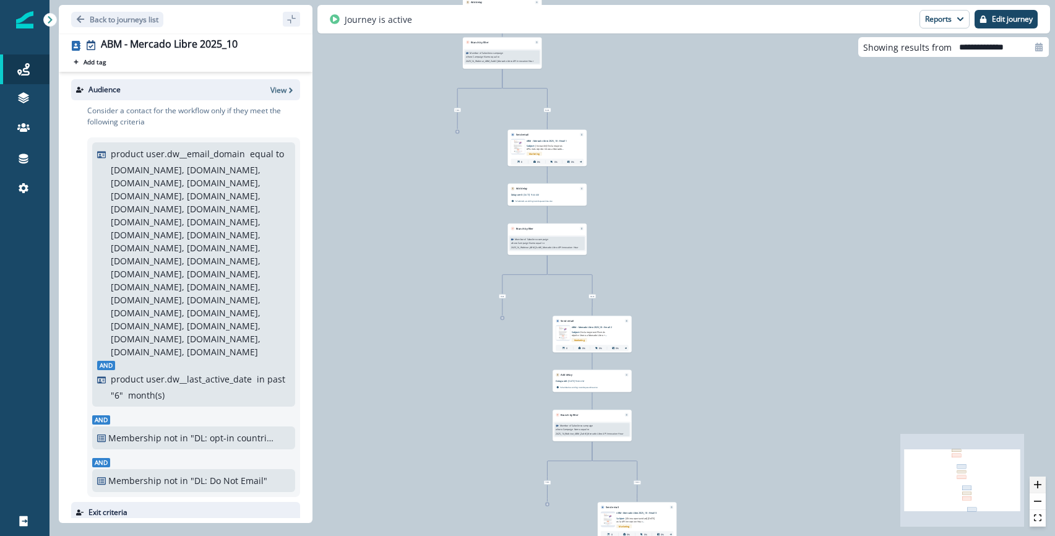
click at [1040, 489] on button "zoom in" at bounding box center [1038, 484] width 16 height 17
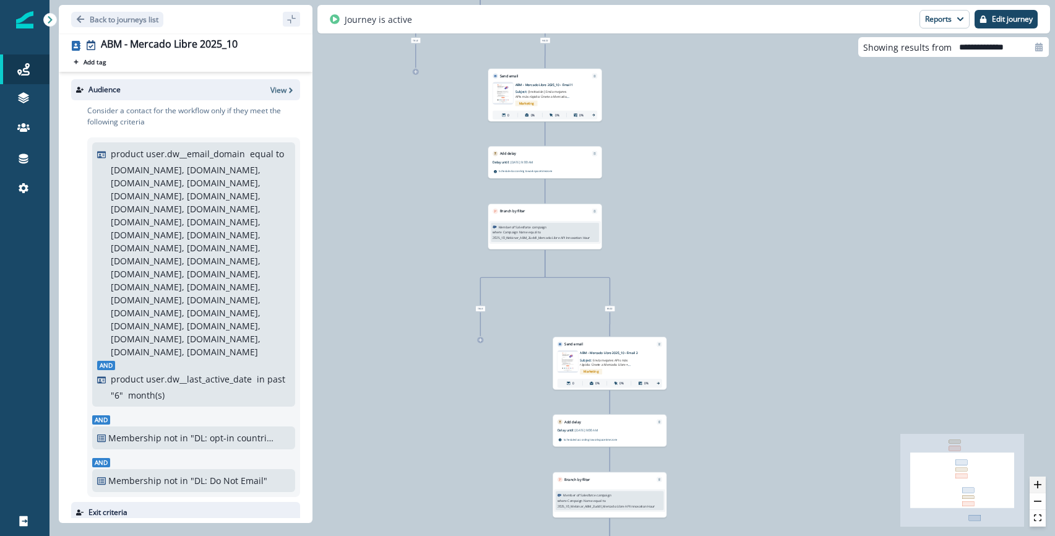
click at [1040, 489] on button "zoom in" at bounding box center [1038, 484] width 16 height 17
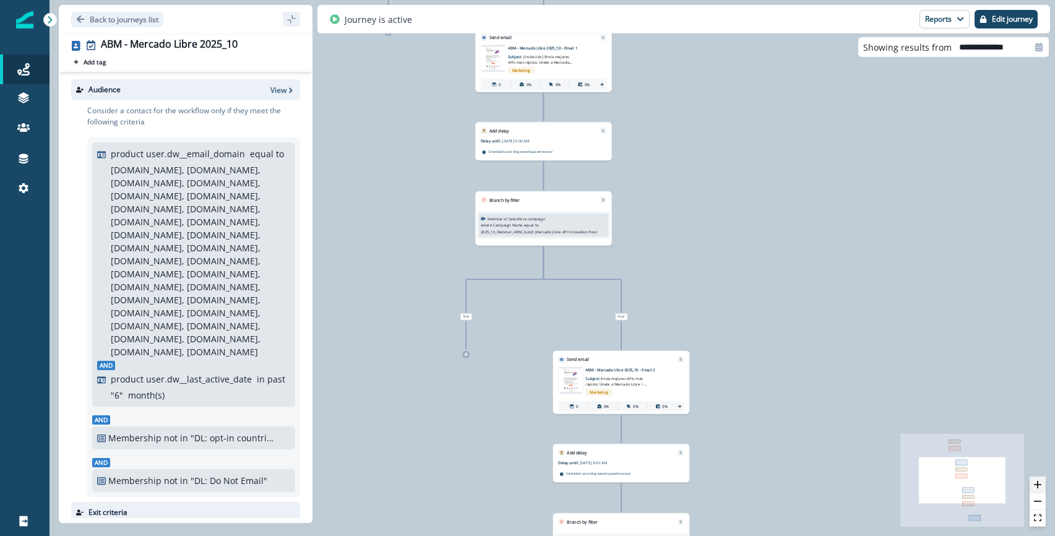
click at [1040, 489] on button "zoom in" at bounding box center [1038, 484] width 16 height 17
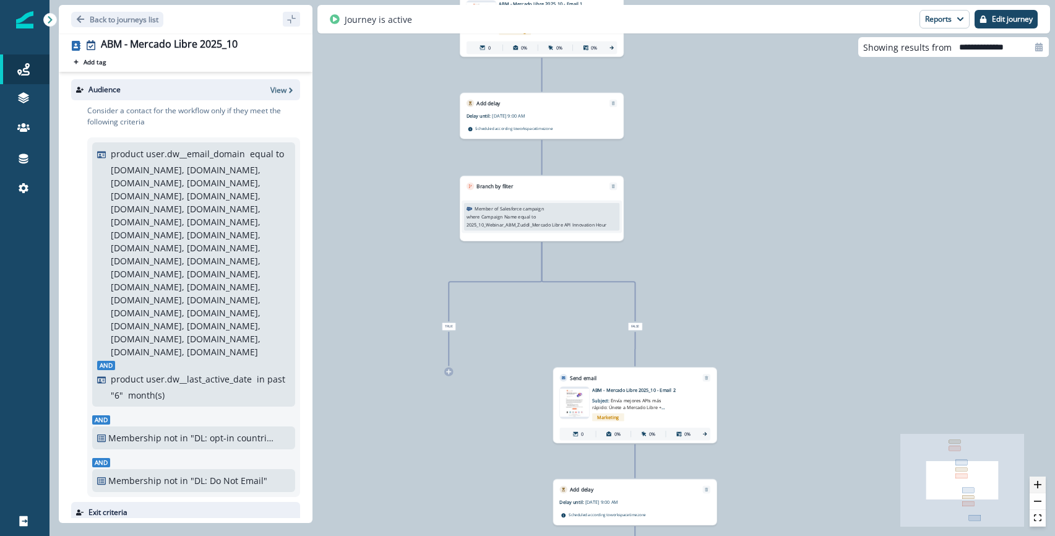
click at [1040, 489] on button "zoom in" at bounding box center [1038, 484] width 16 height 17
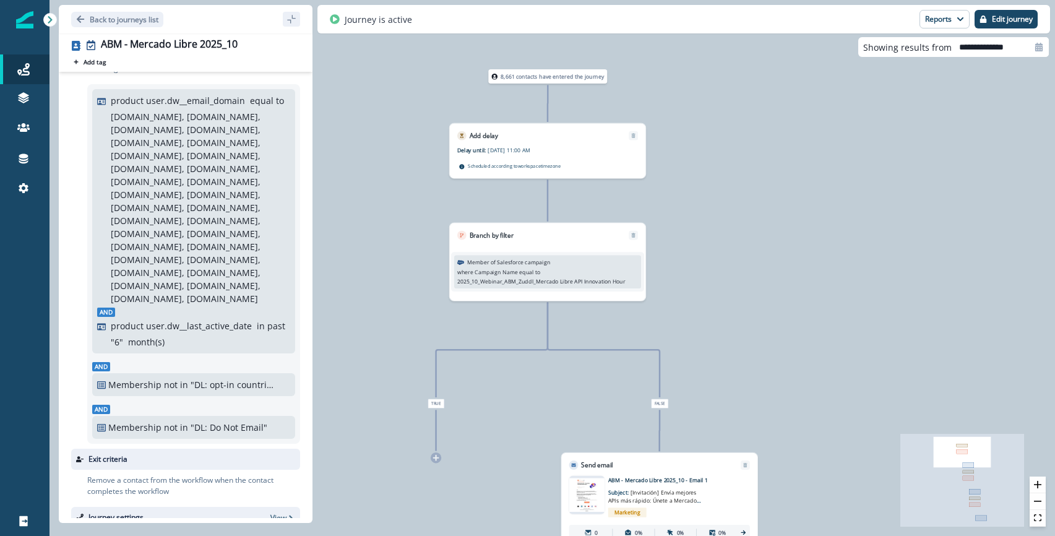
scroll to position [43, 0]
